Goal: Information Seeking & Learning: Get advice/opinions

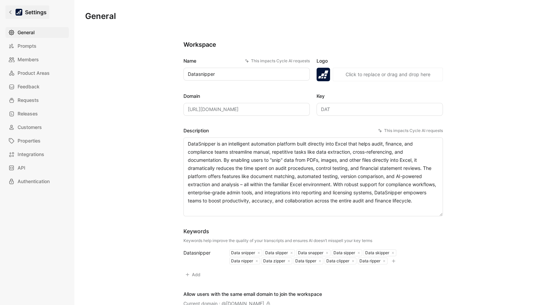
click at [12, 13] on icon at bounding box center [10, 12] width 5 height 5
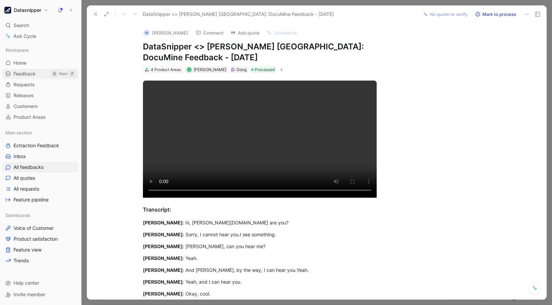
click at [26, 70] on span "Feedback" at bounding box center [25, 73] width 22 height 7
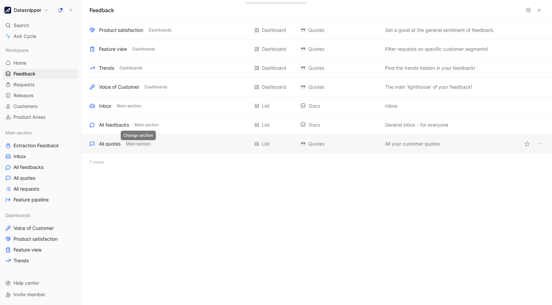
click at [139, 143] on span "Main section" at bounding box center [138, 143] width 24 height 7
click at [115, 144] on div "All quotes" at bounding box center [110, 144] width 22 height 8
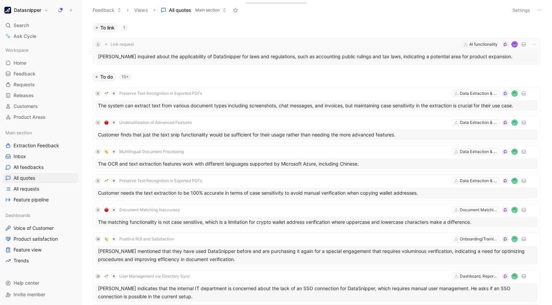
click at [287, 56] on div "[PERSON_NAME] inquired about the applicability of DataSnipper for laws and regu…" at bounding box center [316, 56] width 443 height 11
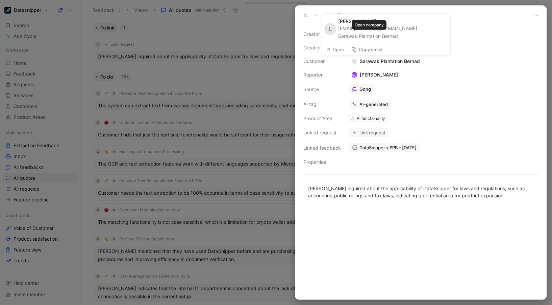
click at [373, 37] on button "Sarawak Plantation Berhad" at bounding box center [368, 36] width 60 height 8
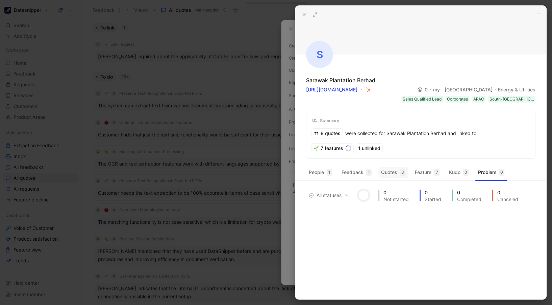
click at [386, 168] on button "Quotes 8" at bounding box center [394, 172] width 30 height 11
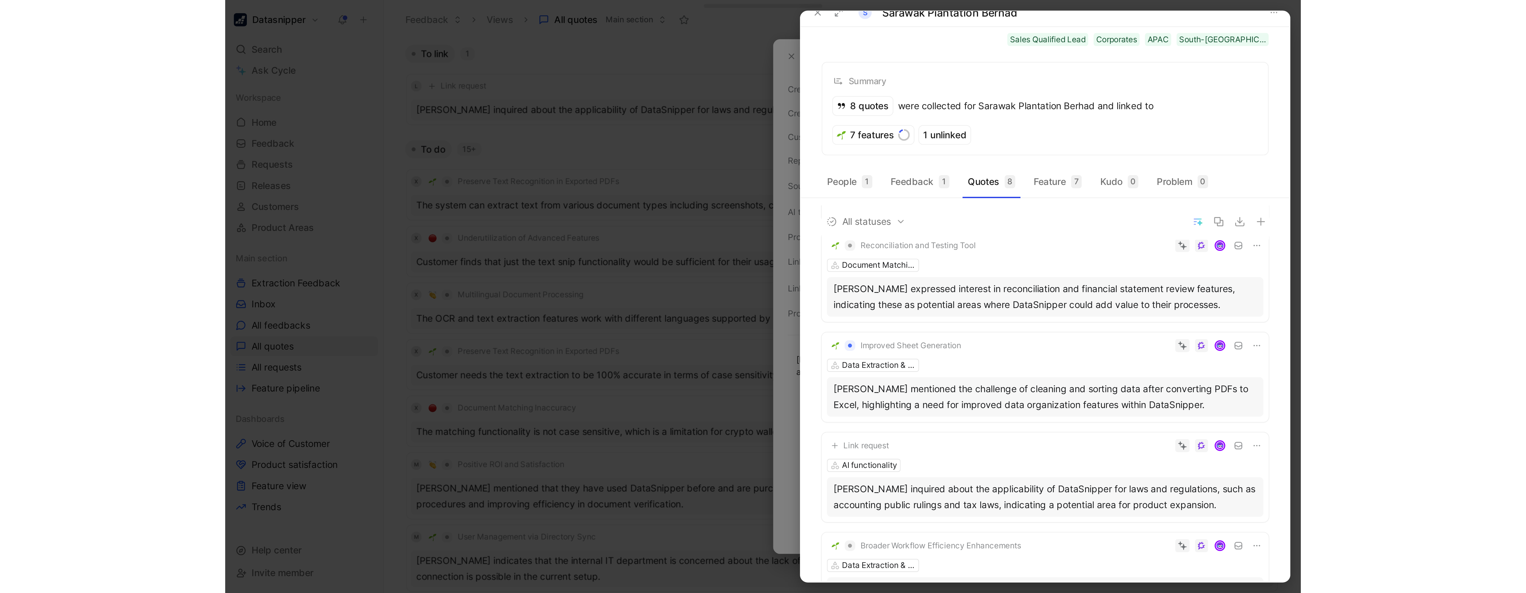
scroll to position [66, 0]
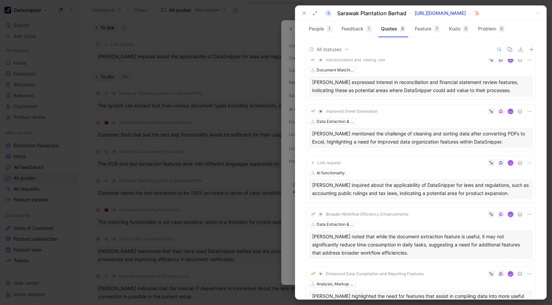
click at [304, 15] on icon at bounding box center [304, 12] width 5 height 5
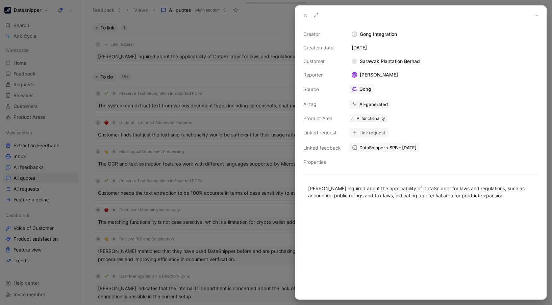
click at [305, 16] on use at bounding box center [305, 15] width 3 height 3
